Goal: Information Seeking & Learning: Learn about a topic

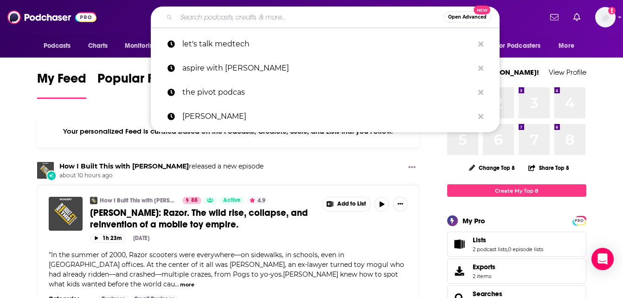
click at [230, 23] on input "Search podcasts, credits, & more..." at bounding box center [310, 17] width 268 height 15
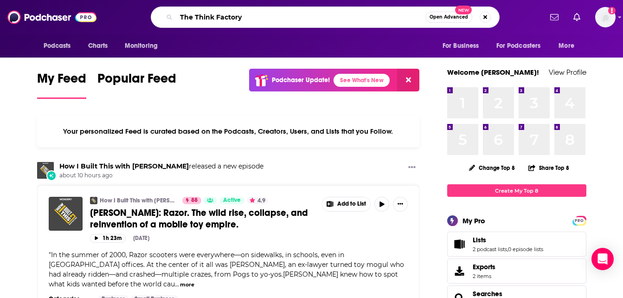
type input "The Think Factory"
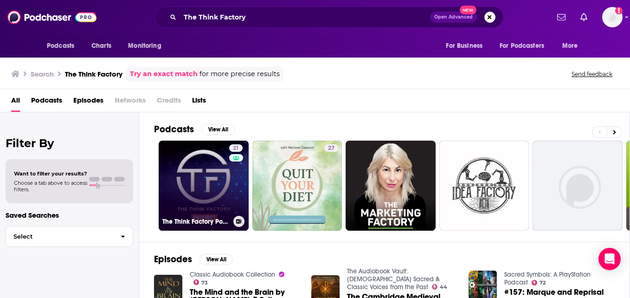
click at [217, 175] on link "21 The Think Factory Podcast" at bounding box center [204, 186] width 90 height 90
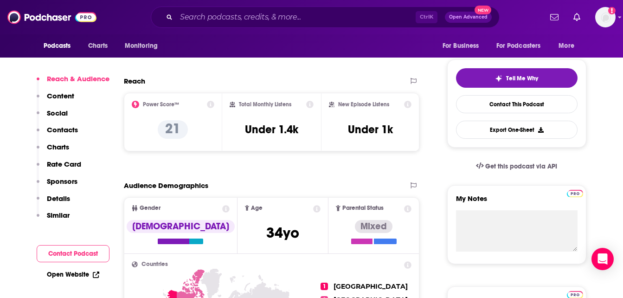
scroll to position [185, 0]
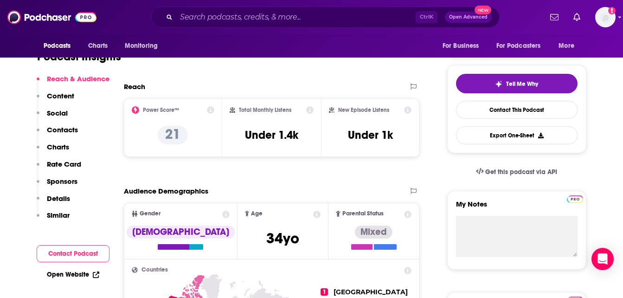
click at [211, 109] on icon at bounding box center [210, 109] width 7 height 7
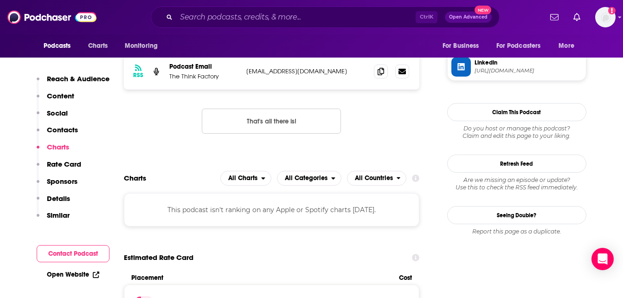
scroll to position [417, 0]
